Goal: Information Seeking & Learning: Learn about a topic

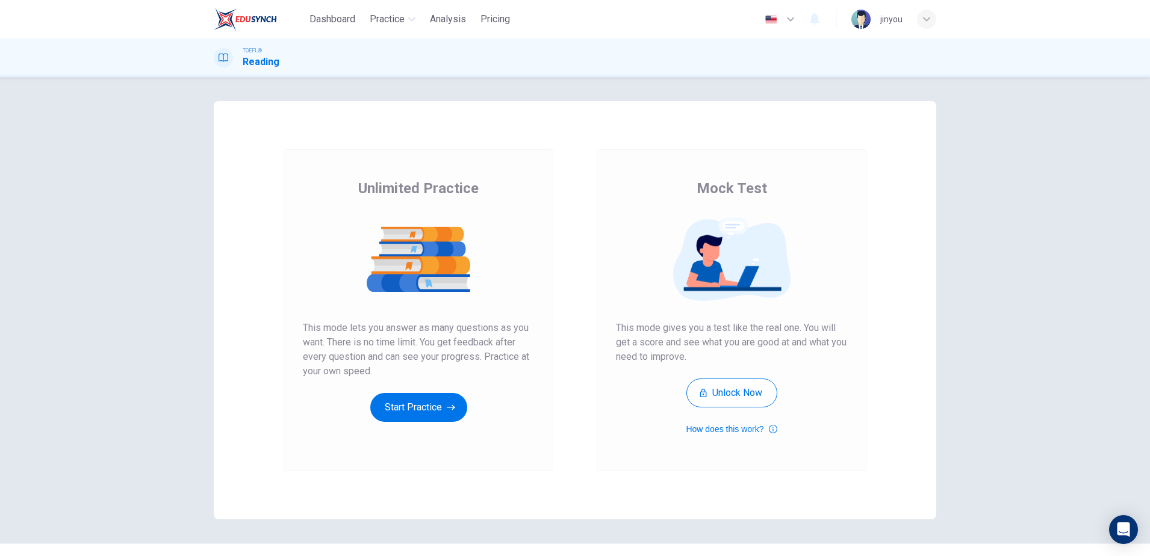
click at [266, 64] on h1 "Reading" at bounding box center [261, 62] width 37 height 14
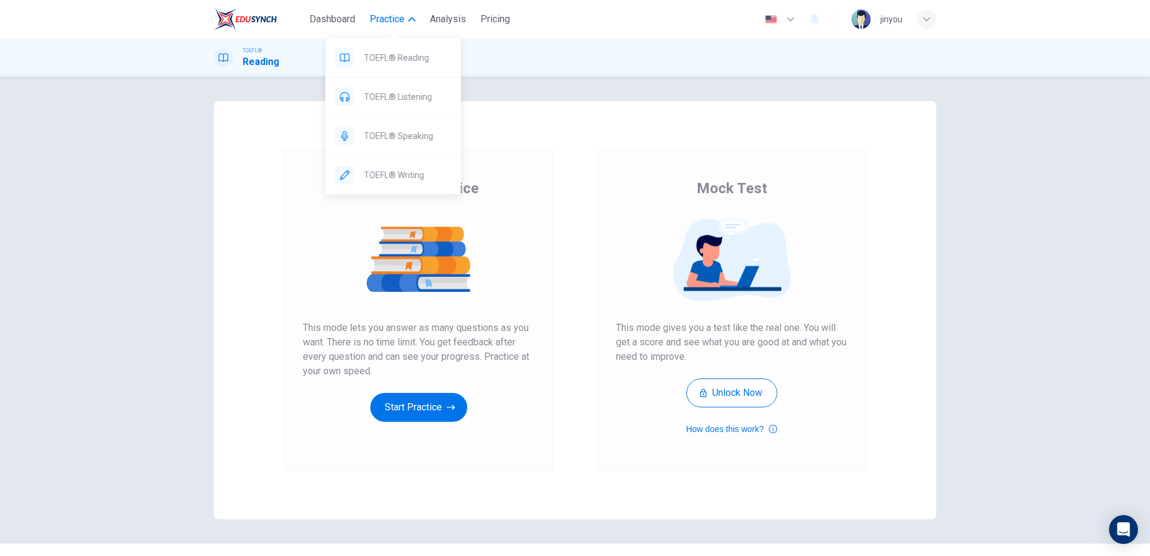
click at [396, 18] on span "Practice" at bounding box center [387, 19] width 35 height 14
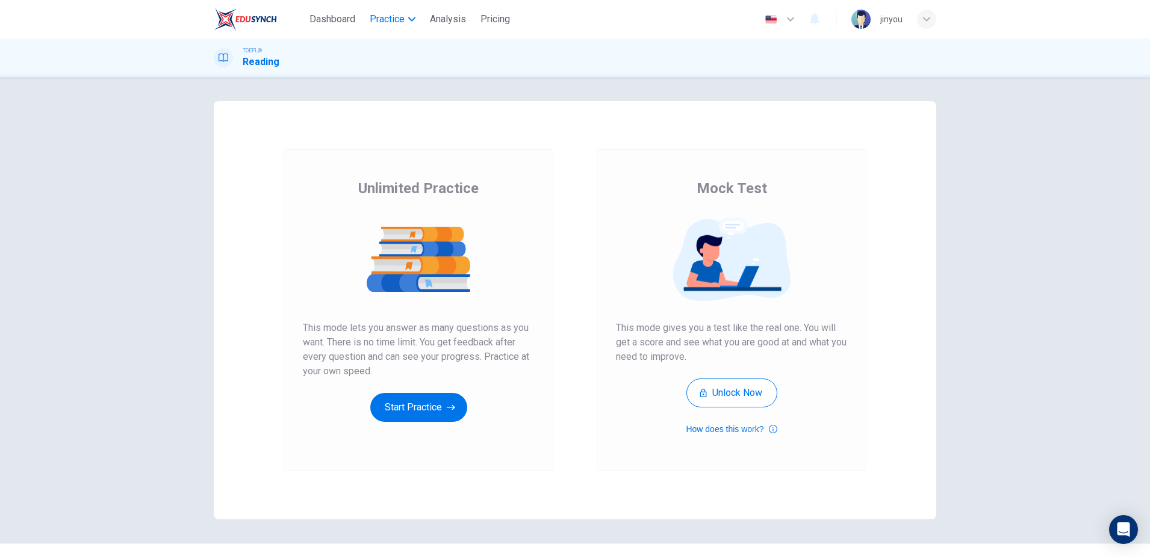
click at [396, 18] on span "Practice" at bounding box center [387, 19] width 35 height 14
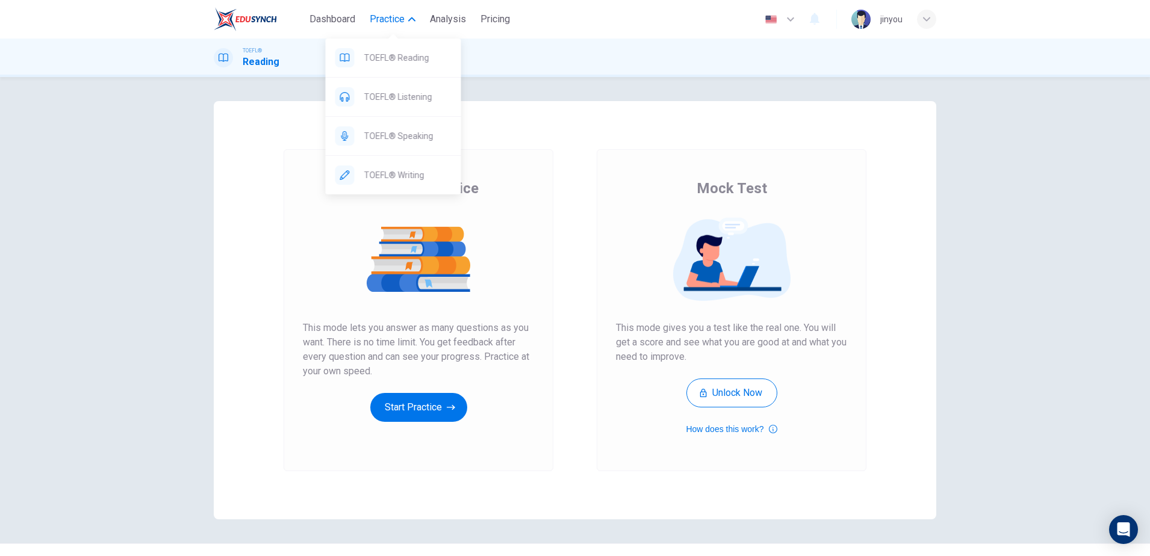
click at [406, 11] on button "Practice" at bounding box center [392, 19] width 55 height 22
click at [404, 170] on span "TOEFL® Writing" at bounding box center [407, 175] width 87 height 14
click at [403, 55] on span "TOEFL® Reading" at bounding box center [407, 58] width 87 height 14
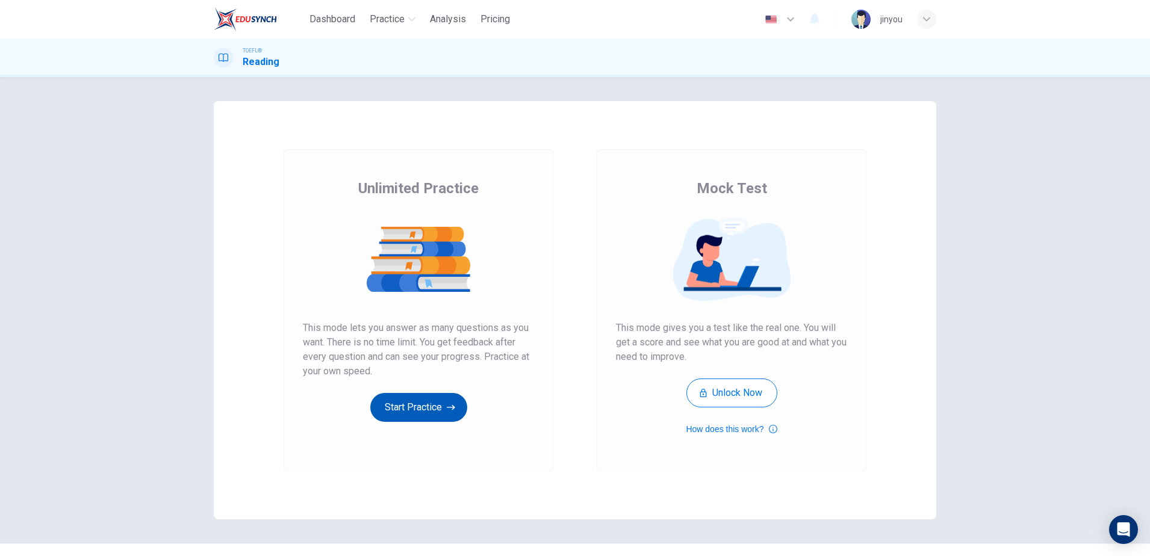
click at [408, 403] on button "Start Practice" at bounding box center [418, 407] width 97 height 29
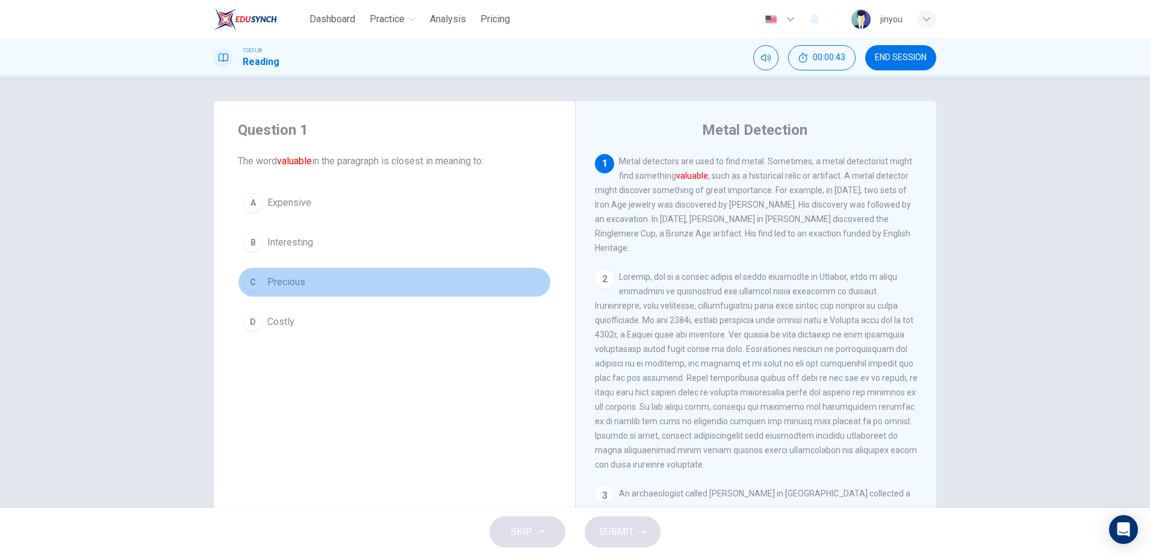
click at [296, 279] on span "Precious" at bounding box center [286, 282] width 38 height 14
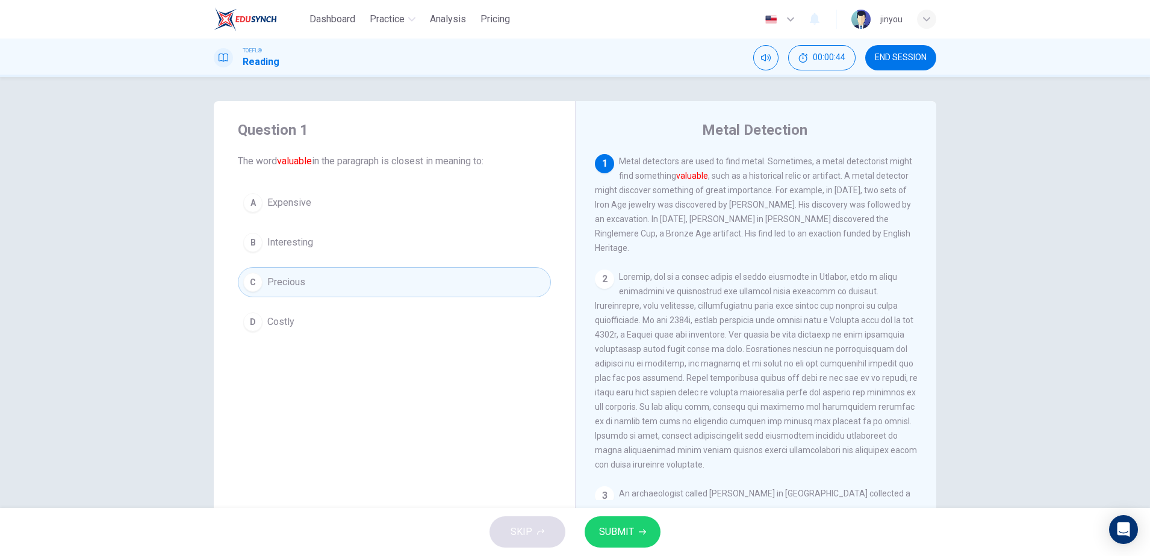
click at [620, 521] on button "SUBMIT" at bounding box center [623, 532] width 76 height 31
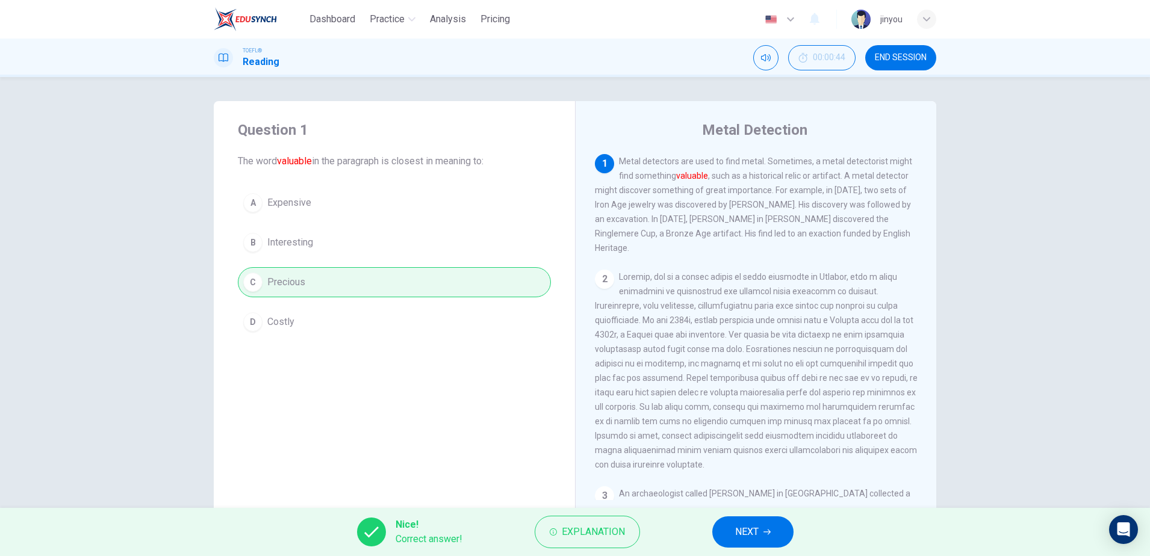
click at [1011, 126] on div "Question 1 The word valuable in the paragraph is closest in meaning to: A Expen…" at bounding box center [575, 292] width 1150 height 431
click at [765, 61] on icon "Mute" at bounding box center [766, 57] width 10 height 7
click at [759, 546] on button "NEXT" at bounding box center [752, 532] width 81 height 31
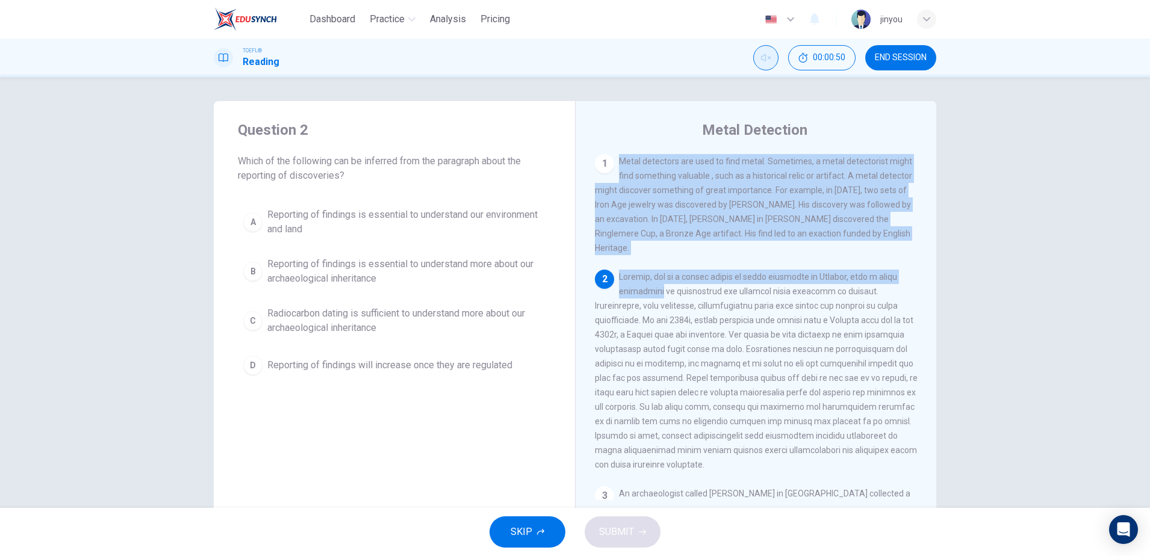
drag, startPoint x: 617, startPoint y: 158, endPoint x: 661, endPoint y: 290, distance: 139.4
click at [661, 290] on div "1 Metal detectors are used to find metal. Sometimes, a metal detectorist might …" at bounding box center [764, 327] width 338 height 346
click at [624, 158] on div "Metal Detection 1 Metal detectors are used to find metal. Sometimes, a metal de…" at bounding box center [755, 310] width 361 height 418
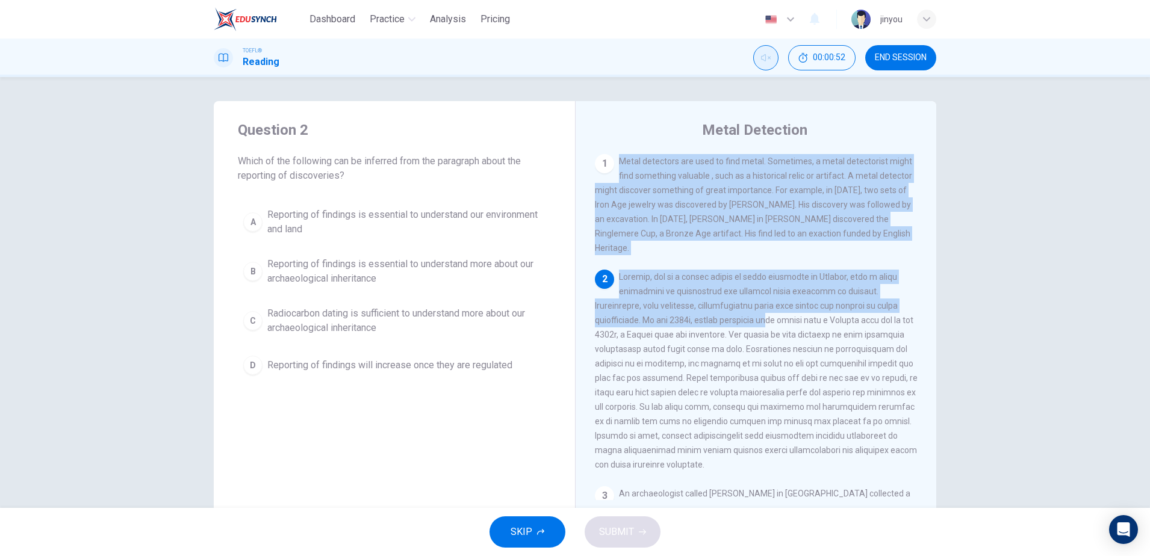
scroll to position [0, 0]
drag, startPoint x: 620, startPoint y: 157, endPoint x: 717, endPoint y: 305, distance: 177.0
click at [717, 305] on div "Metal Detection 1 Metal detectors are used to find metal. Sometimes, a metal de…" at bounding box center [755, 310] width 361 height 418
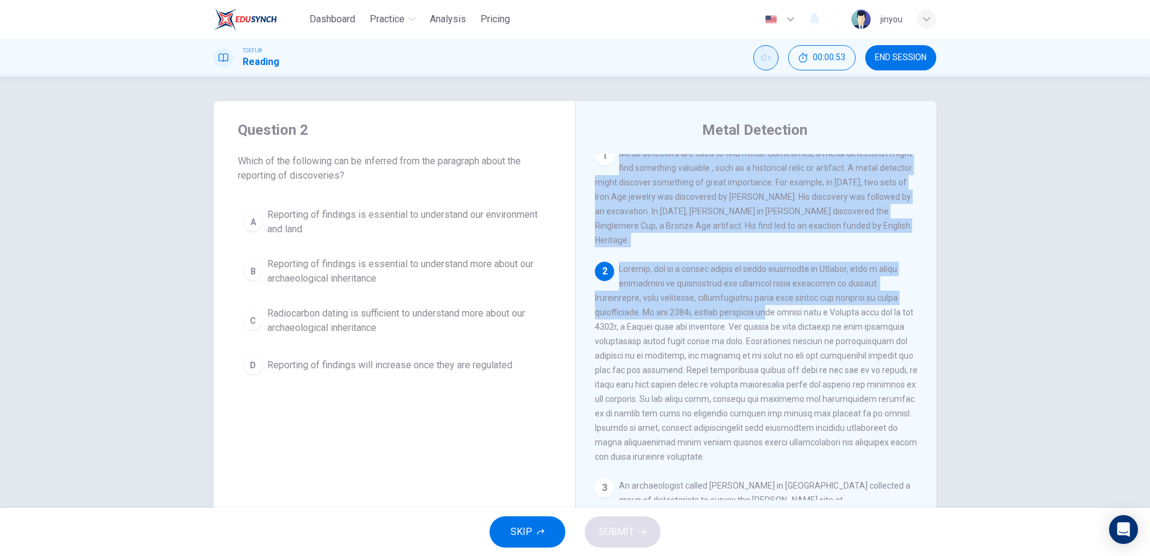
click at [717, 304] on span at bounding box center [756, 362] width 323 height 197
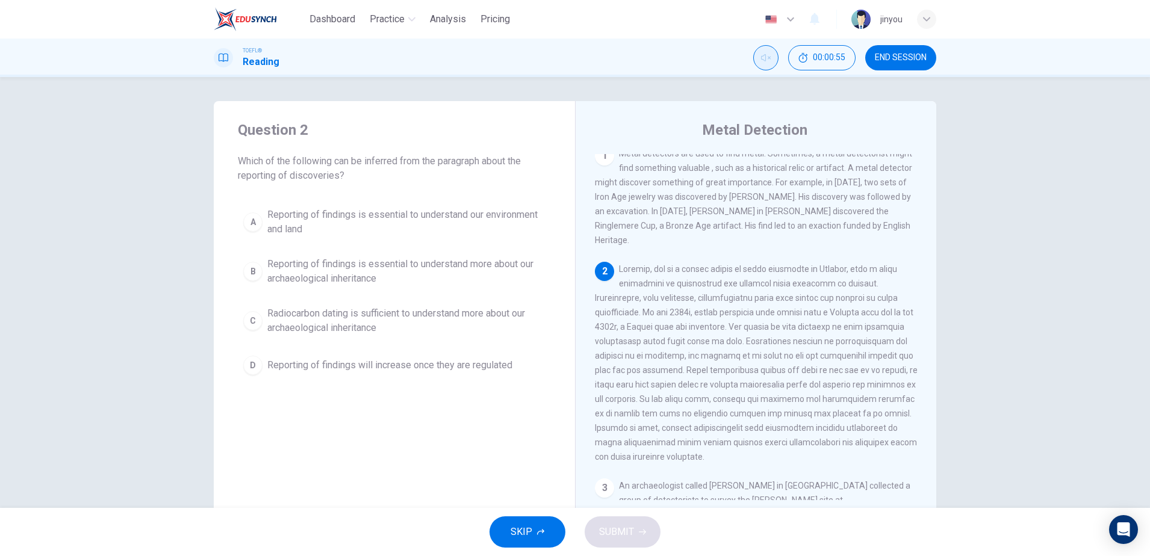
click at [343, 260] on span "Reporting of findings is essential to understand more about our archaeological …" at bounding box center [406, 271] width 278 height 29
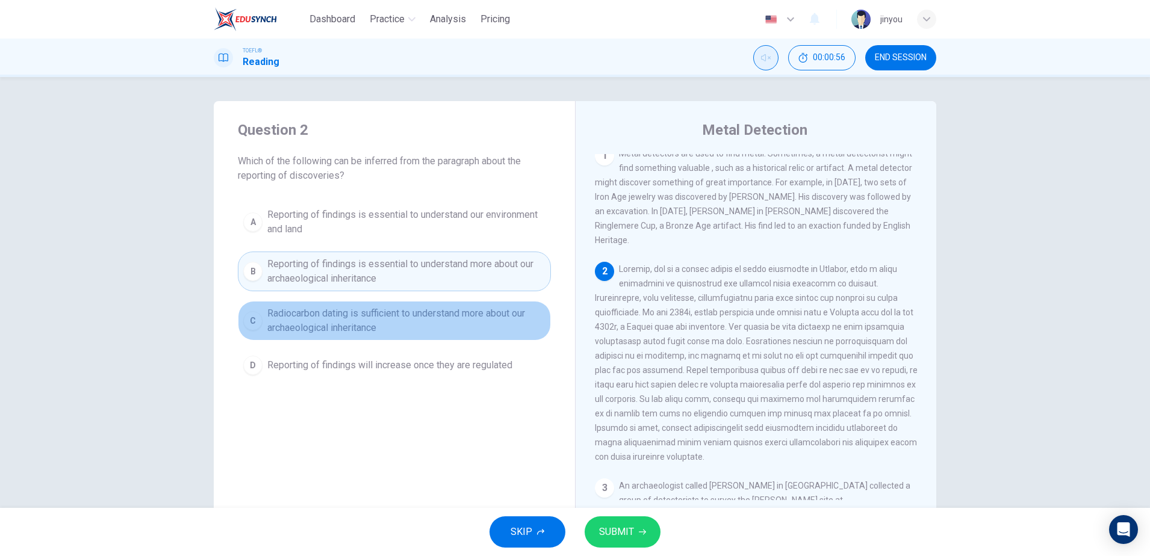
click at [396, 334] on span "Radiocarbon dating is sufficient to understand more about our archaeological in…" at bounding box center [406, 320] width 278 height 29
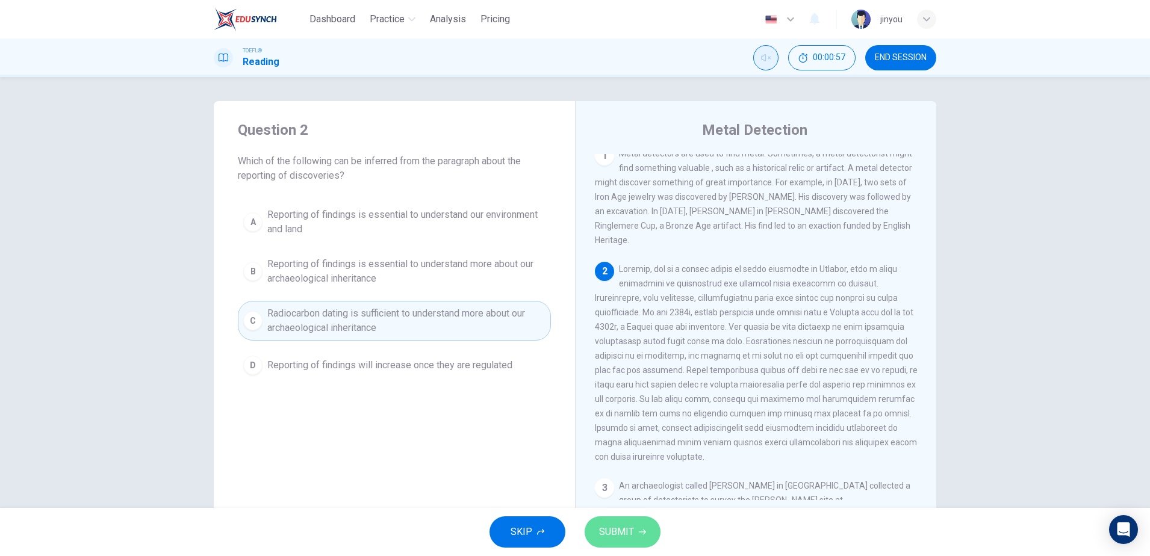
click at [617, 529] on span "SUBMIT" at bounding box center [616, 532] width 35 height 17
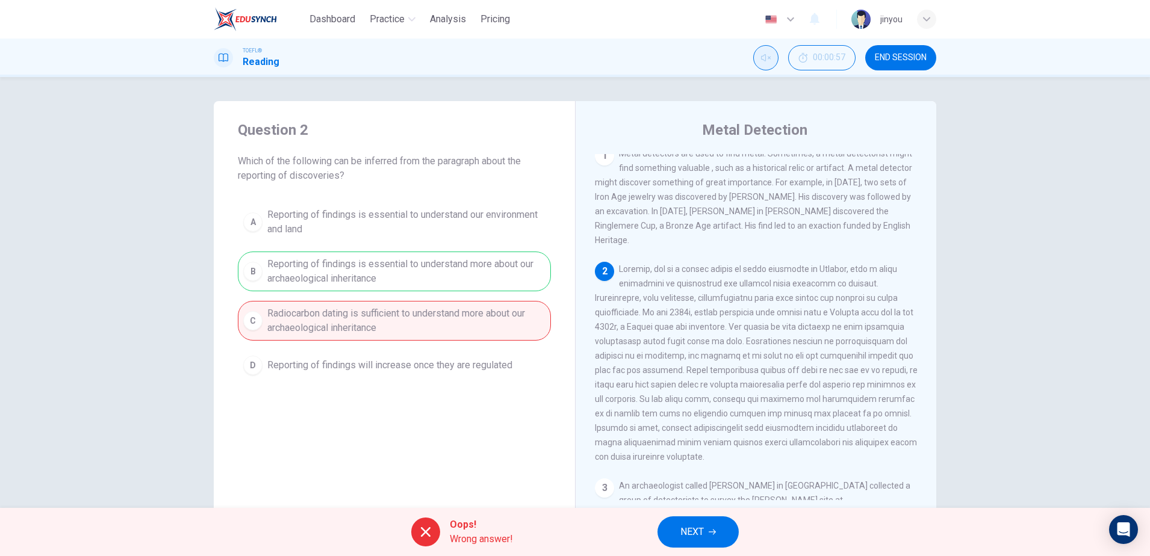
click at [704, 533] on span "NEXT" at bounding box center [691, 532] width 23 height 17
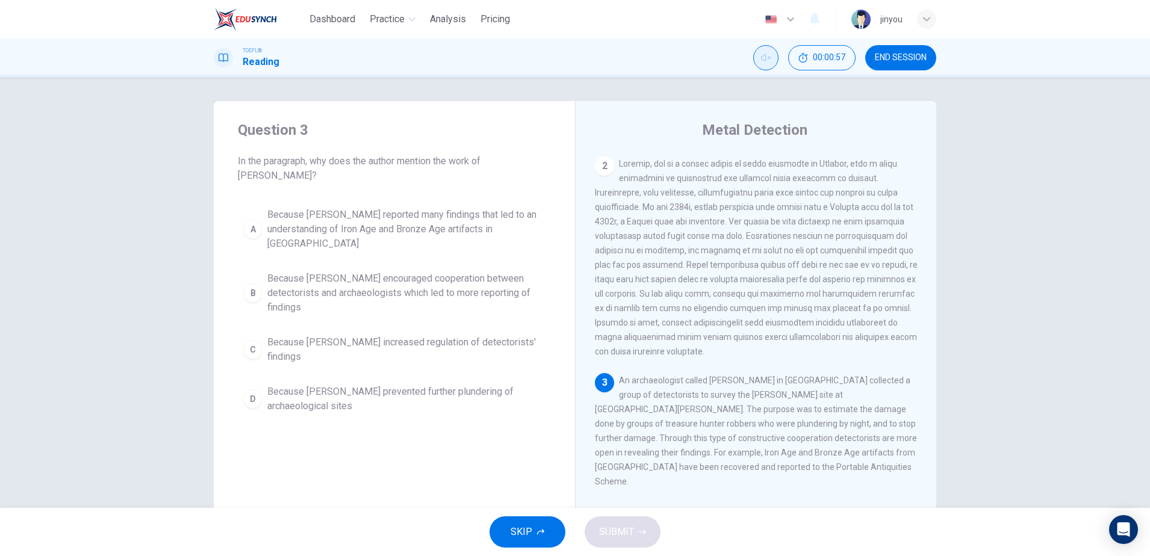
scroll to position [194, 0]
